Goal: Transaction & Acquisition: Purchase product/service

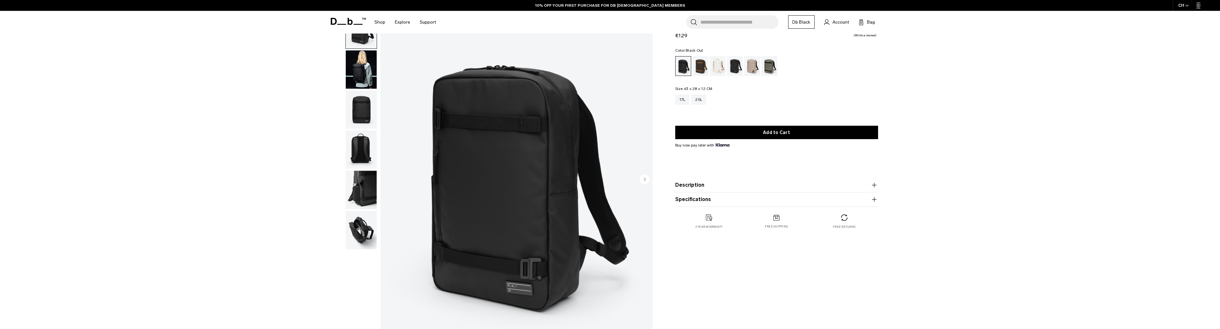
click at [364, 102] on img "button" at bounding box center [361, 110] width 31 height 38
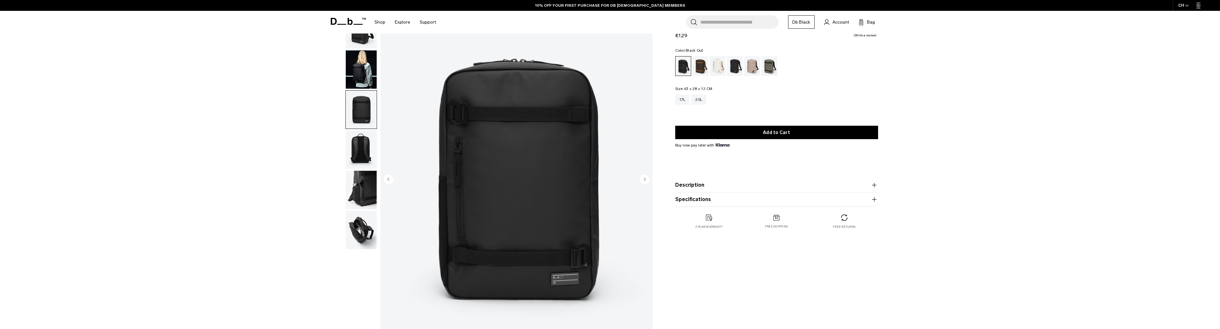
click at [363, 148] on img "button" at bounding box center [361, 149] width 31 height 38
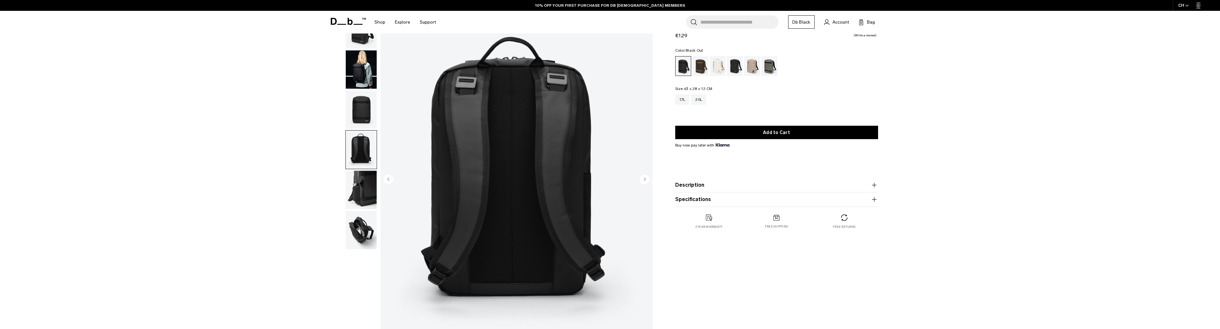
click at [360, 179] on img "button" at bounding box center [361, 190] width 31 height 38
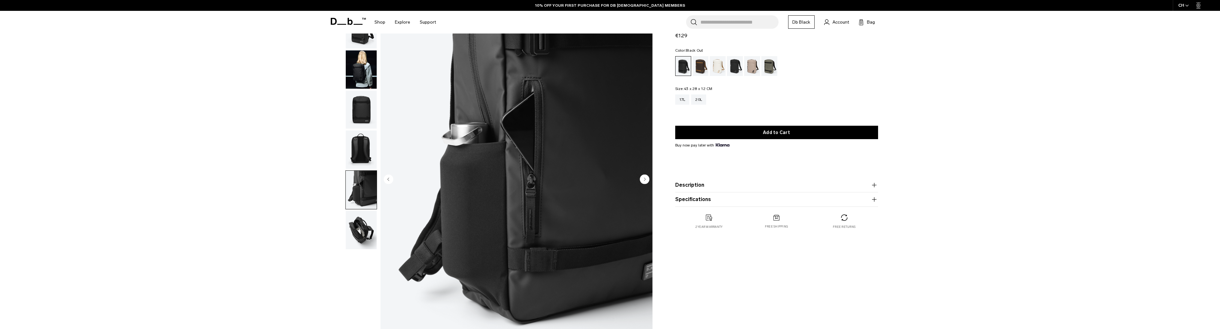
click at [362, 227] on img "button" at bounding box center [361, 230] width 31 height 38
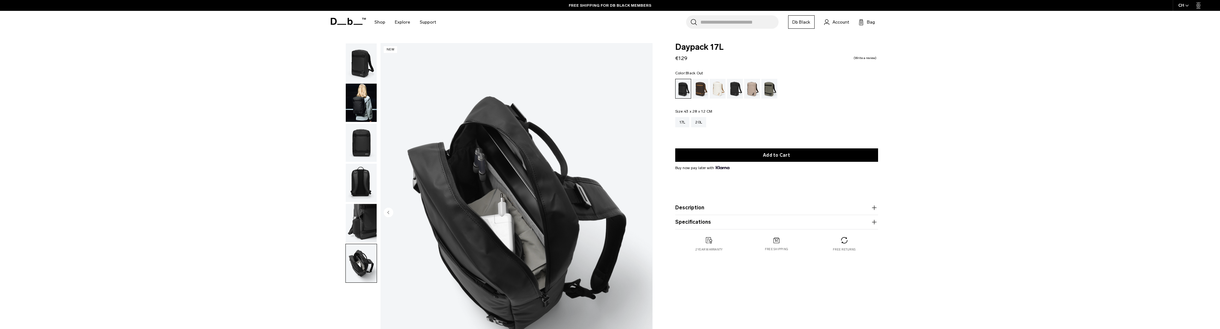
click at [357, 57] on img "button" at bounding box center [361, 62] width 31 height 38
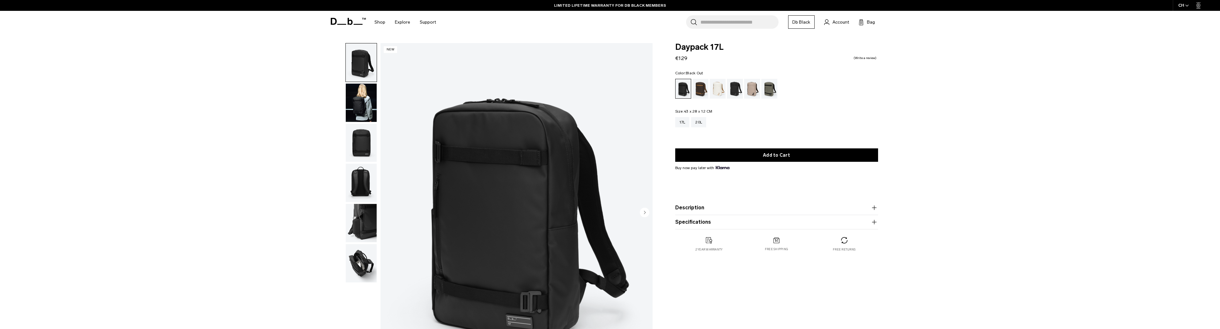
click at [365, 261] on img "button" at bounding box center [361, 263] width 31 height 38
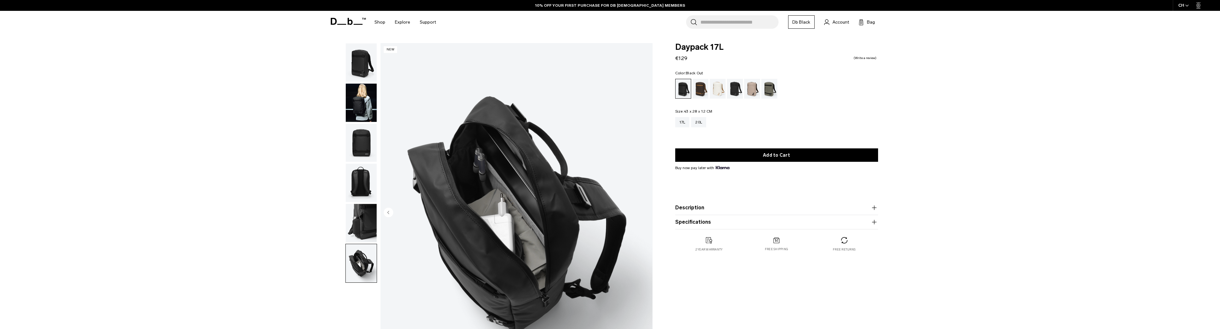
click at [729, 18] on input "Search for Bags, Luggage..." at bounding box center [739, 21] width 78 height 13
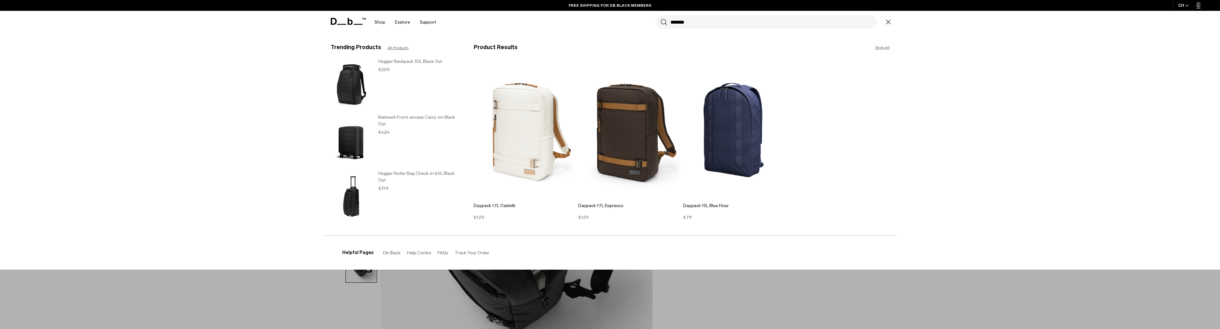
click at [690, 23] on input "*******" at bounding box center [773, 21] width 206 height 13
type input "*******"
click at [682, 33] on section "BUY NOW, PAY LATER WITH KLARNA 10% OFF YOUR FIRST PURCHASE FOR DB BLACK MEMBERS…" at bounding box center [610, 16] width 1220 height 33
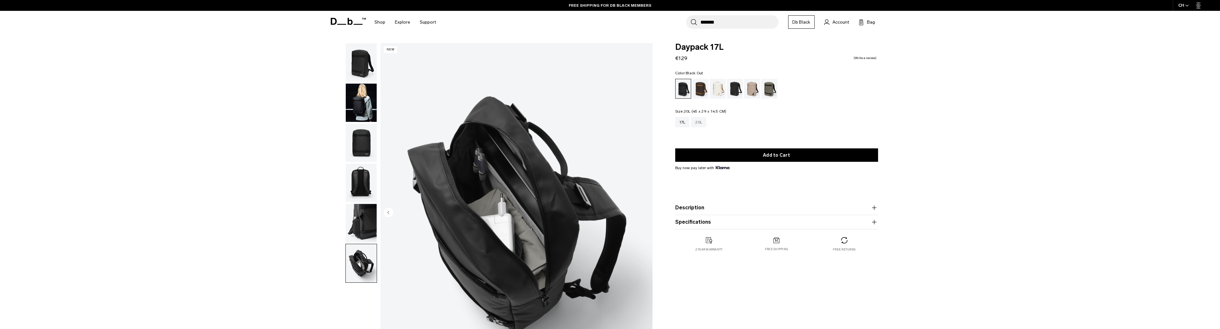
click at [700, 119] on div "20L" at bounding box center [698, 122] width 15 height 10
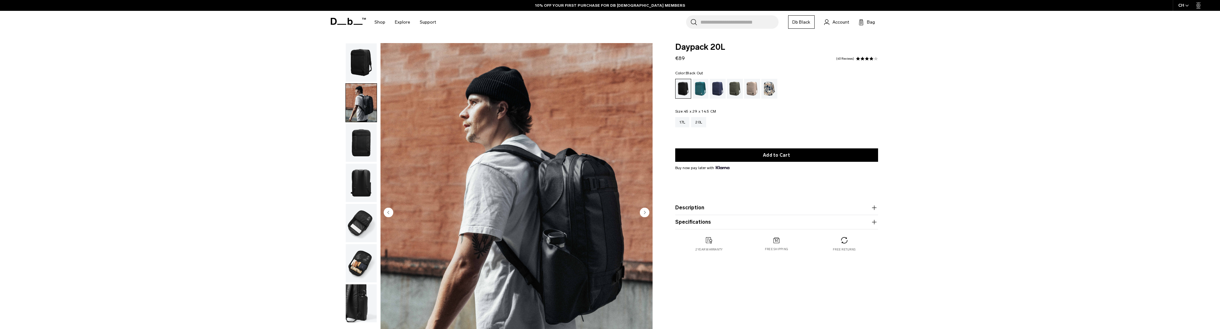
click at [363, 133] on img "button" at bounding box center [361, 143] width 31 height 38
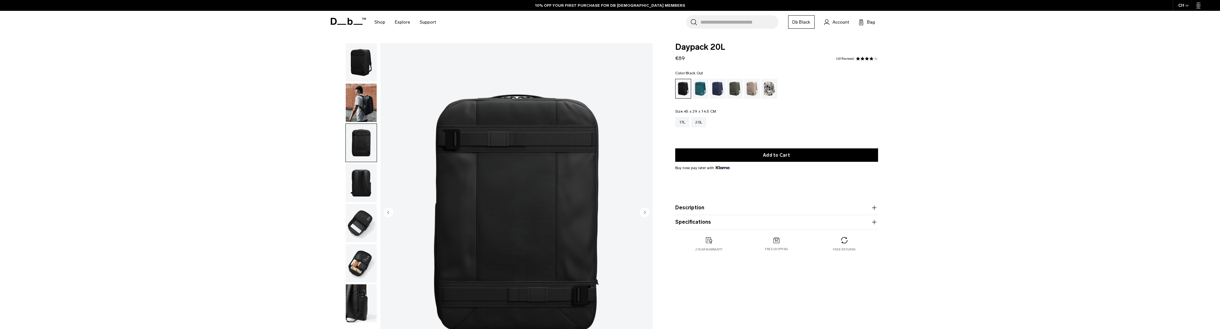
click at [363, 178] on img "button" at bounding box center [361, 183] width 31 height 38
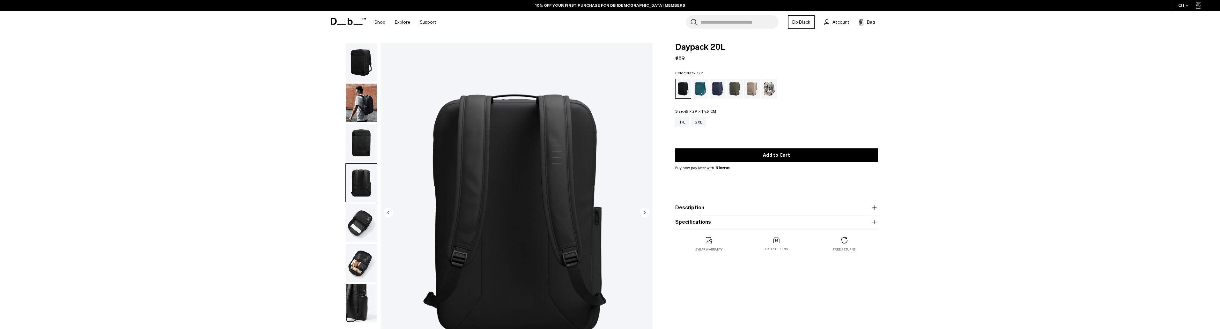
click at [361, 218] on img "button" at bounding box center [361, 223] width 31 height 38
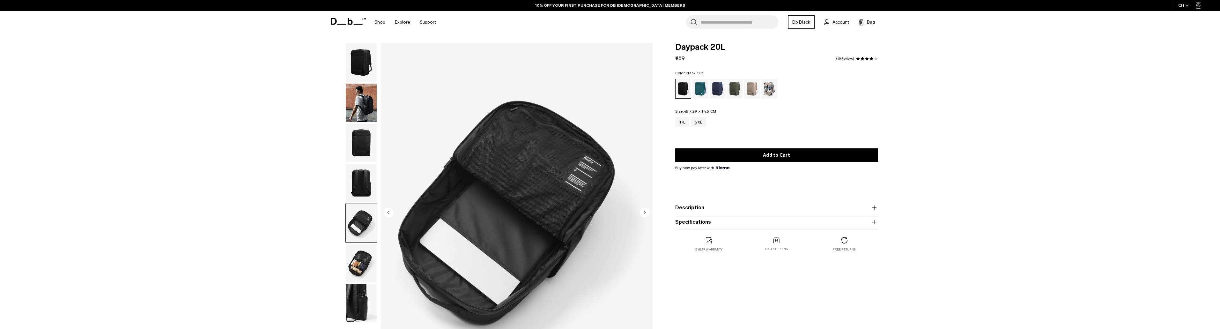
click at [365, 261] on img "button" at bounding box center [361, 263] width 31 height 38
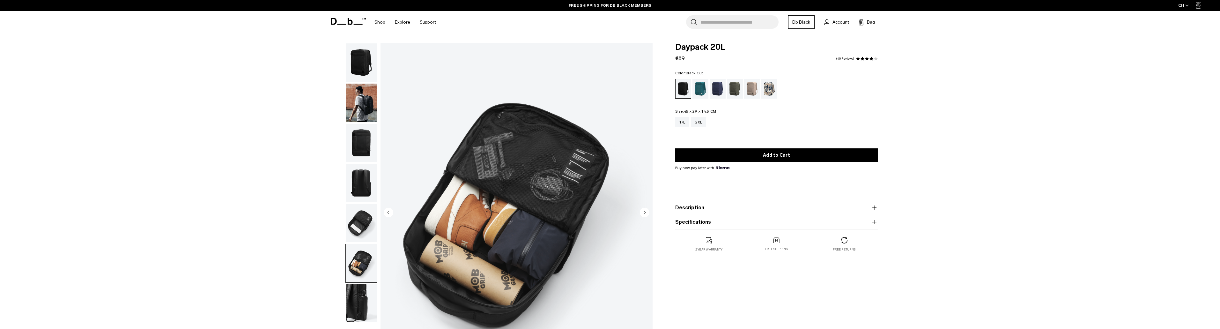
click at [362, 291] on img "button" at bounding box center [361, 303] width 31 height 38
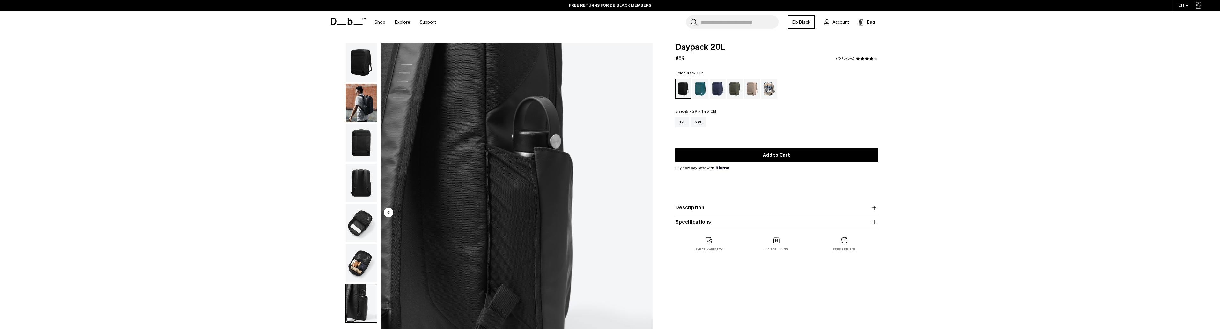
click at [362, 99] on img "button" at bounding box center [361, 103] width 31 height 38
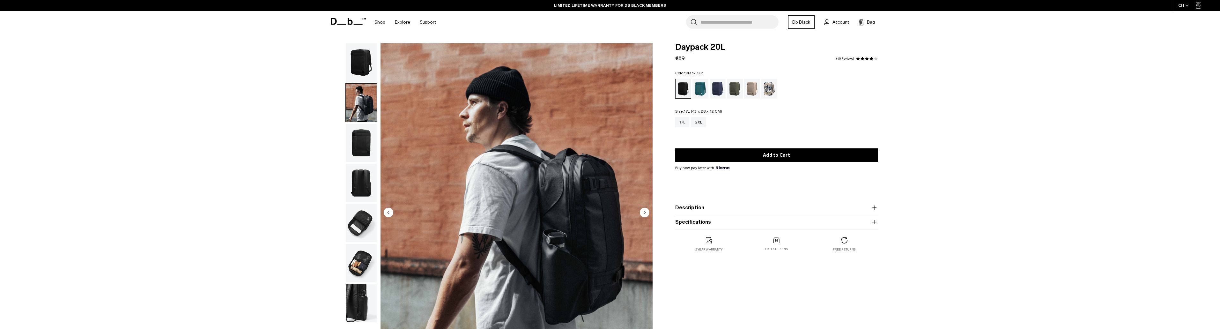
click at [687, 122] on div "17L" at bounding box center [682, 122] width 14 height 10
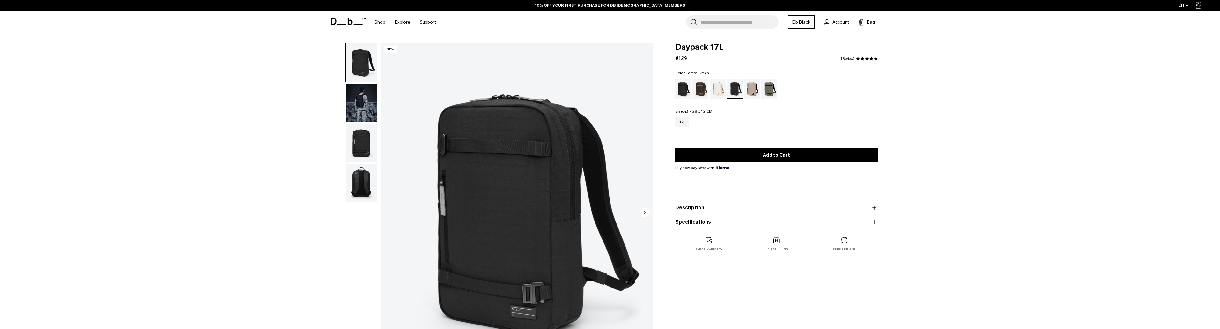
click at [768, 91] on div "Forest Green" at bounding box center [769, 89] width 16 height 20
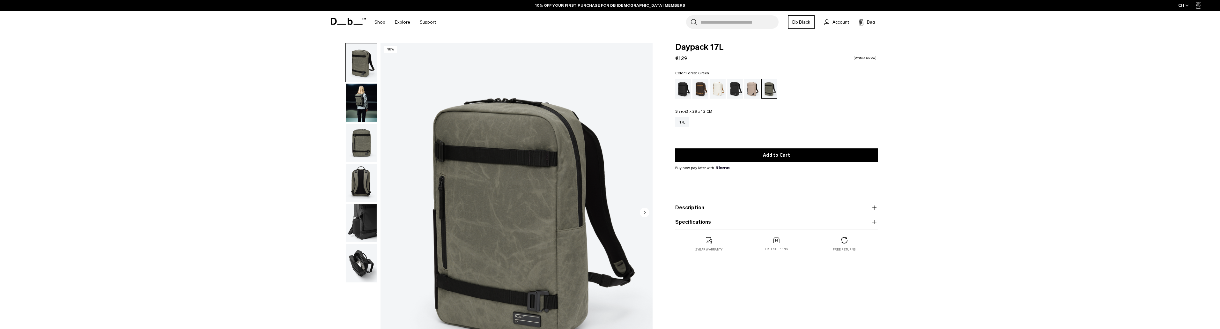
click at [358, 133] on img "button" at bounding box center [361, 143] width 31 height 38
